Goal: Find specific page/section: Find specific page/section

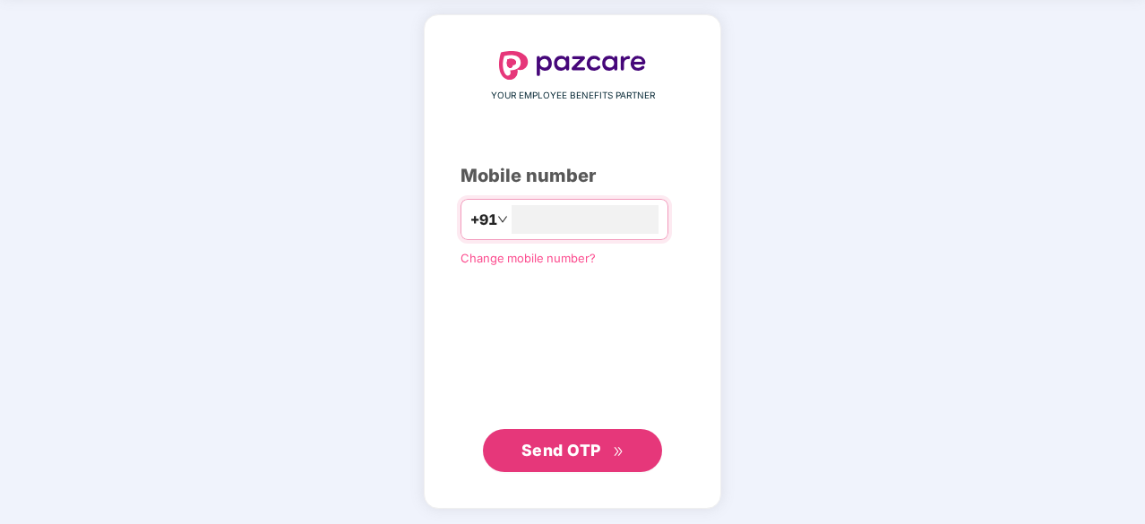
type input "**********"
click at [543, 455] on span "Send OTP" at bounding box center [561, 449] width 80 height 19
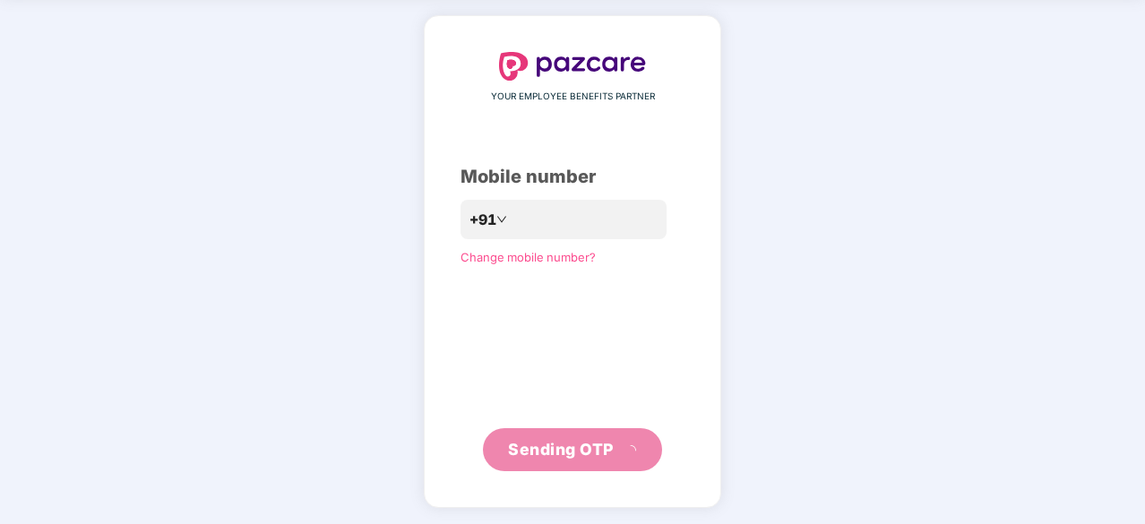
scroll to position [59, 0]
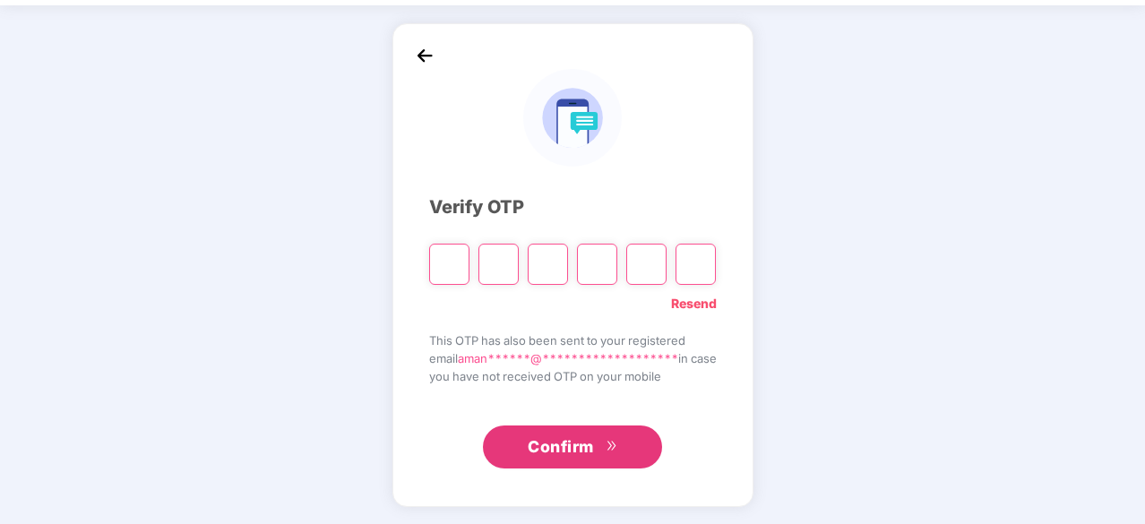
type input "*"
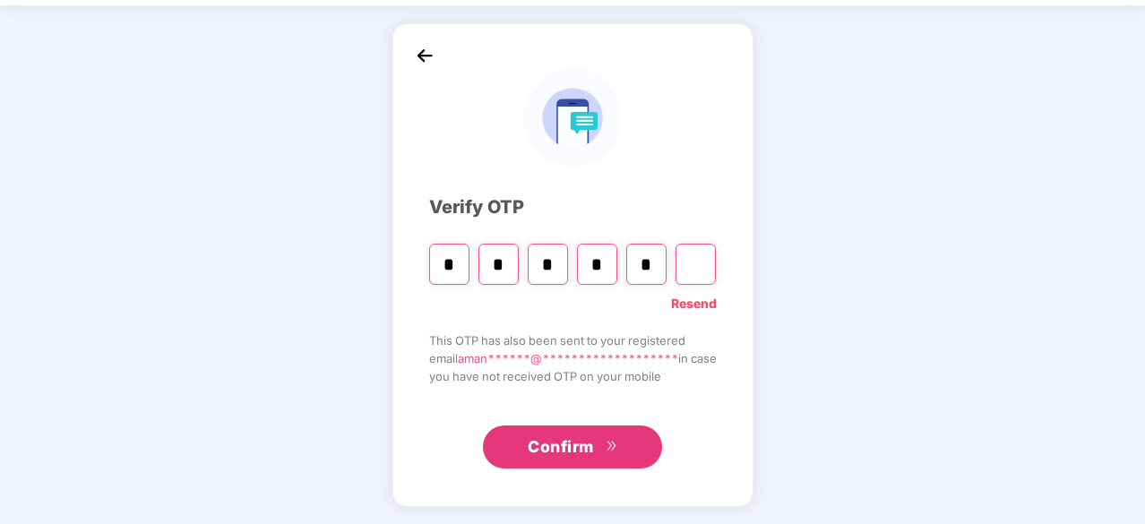
type input "*"
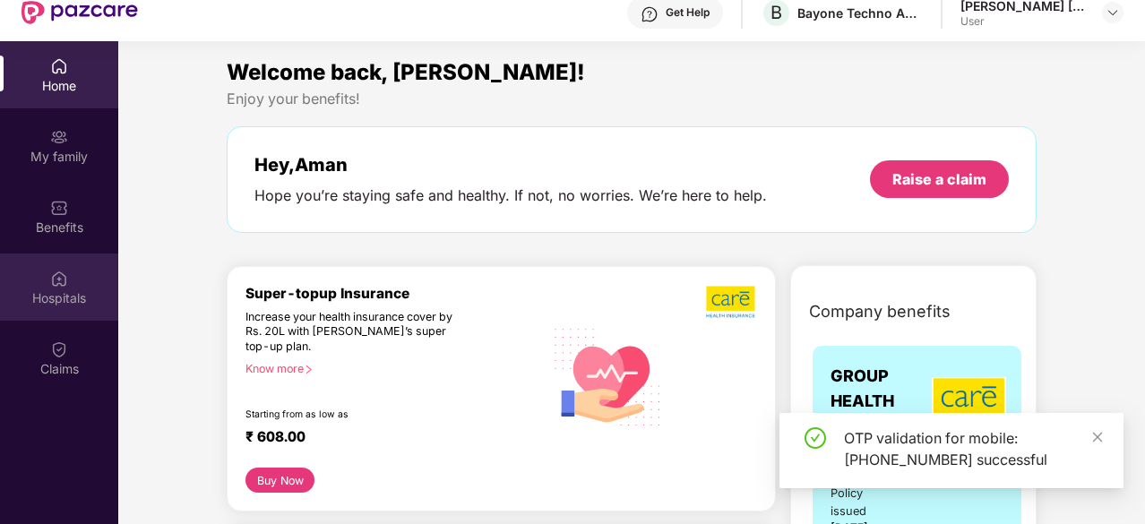
click at [72, 288] on div "Hospitals" at bounding box center [59, 287] width 118 height 67
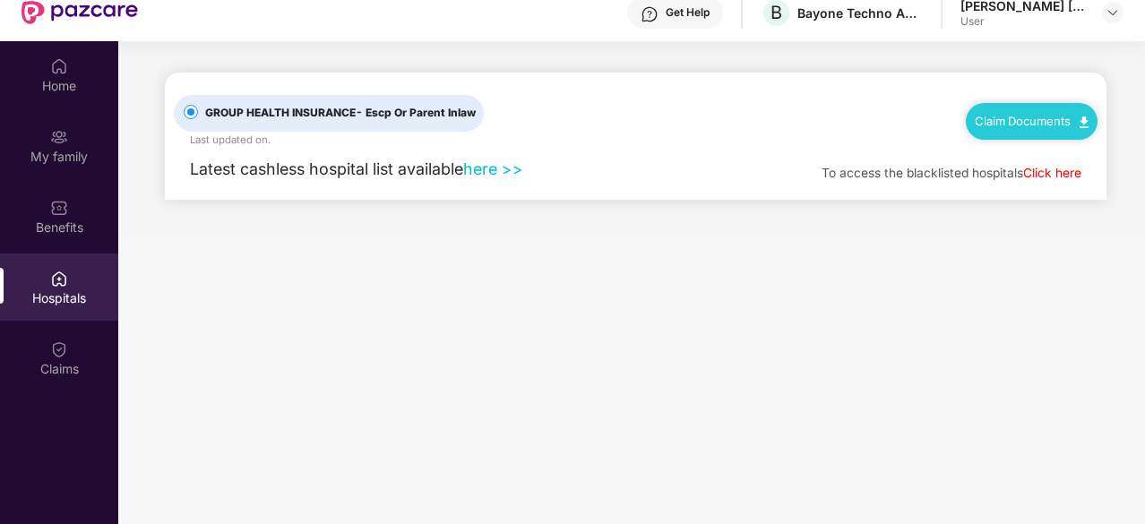
click at [498, 168] on link "here >>" at bounding box center [493, 168] width 60 height 19
